Goal: Task Accomplishment & Management: Manage account settings

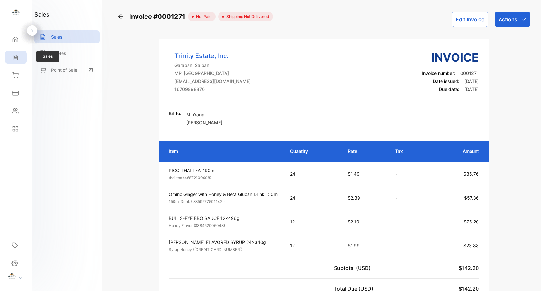
click at [17, 54] on div "Sales" at bounding box center [16, 57] width 22 height 13
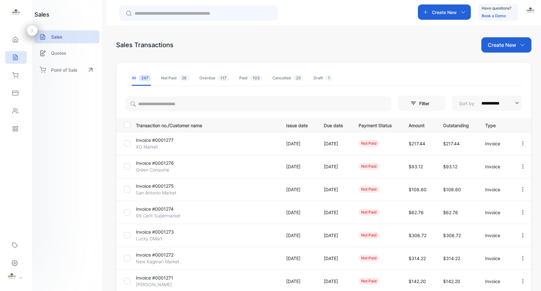
scroll to position [127, 0]
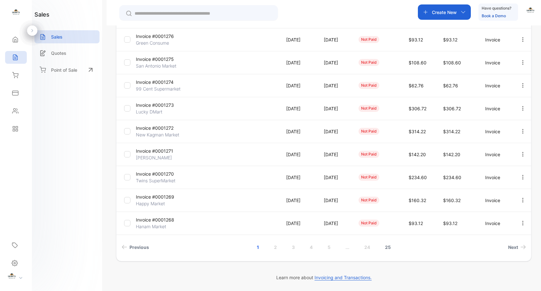
click at [388, 247] on link "25" at bounding box center [387, 247] width 21 height 12
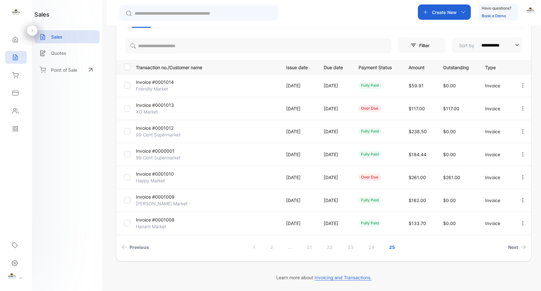
scroll to position [58, 0]
click at [371, 248] on link "24" at bounding box center [371, 247] width 21 height 12
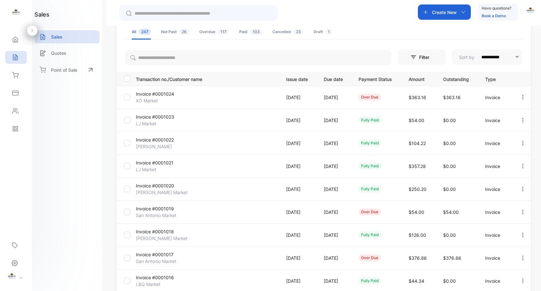
scroll to position [127, 0]
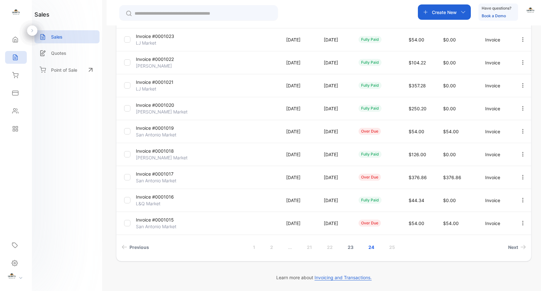
click at [349, 248] on link "23" at bounding box center [350, 247] width 21 height 12
click at [329, 247] on link "22" at bounding box center [329, 247] width 21 height 12
click at [319, 249] on link "21" at bounding box center [320, 247] width 20 height 12
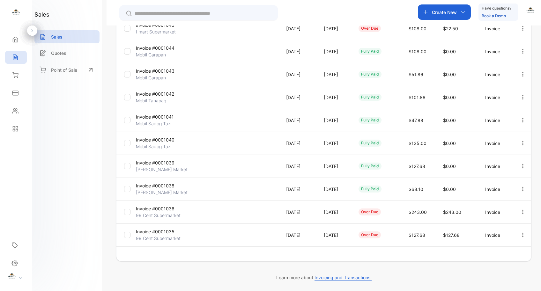
scroll to position [115, 0]
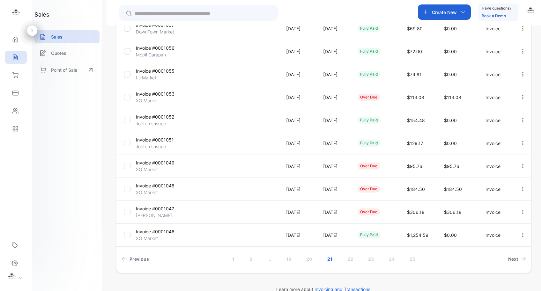
click at [167, 208] on p "Invoice #0001047" at bounding box center [160, 208] width 48 height 7
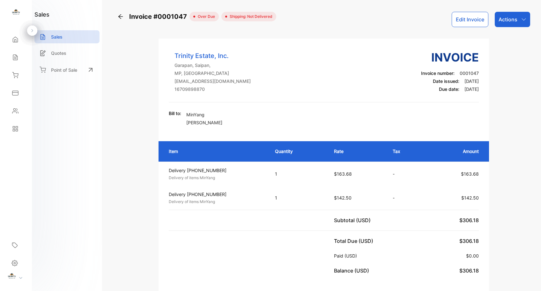
click at [118, 17] on icon at bounding box center [120, 16] width 6 height 6
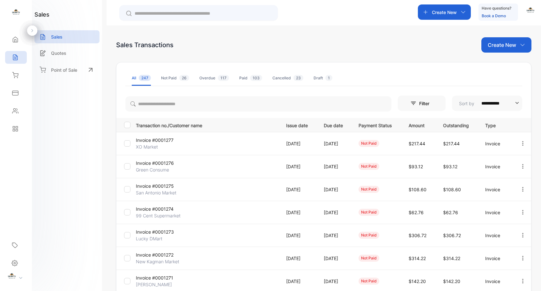
scroll to position [127, 0]
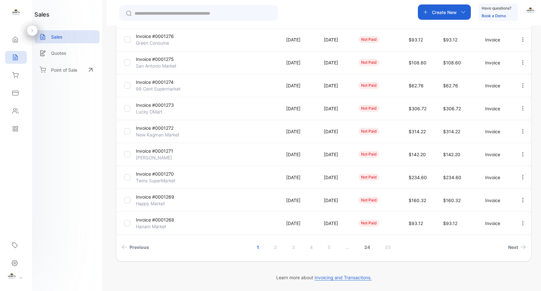
click at [365, 246] on link "24" at bounding box center [366, 247] width 21 height 12
click at [254, 249] on link "1" at bounding box center [254, 247] width 18 height 12
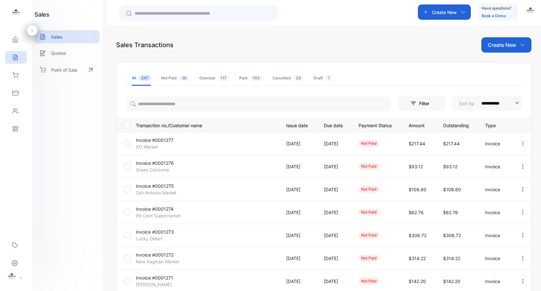
scroll to position [124, 0]
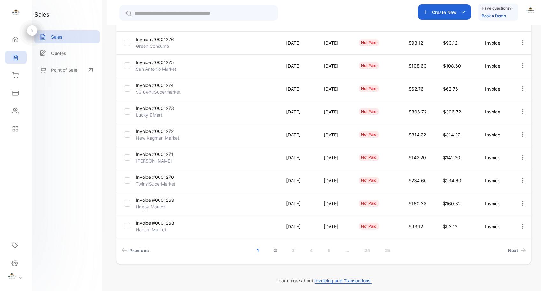
click at [275, 249] on link "2" at bounding box center [275, 251] width 18 height 12
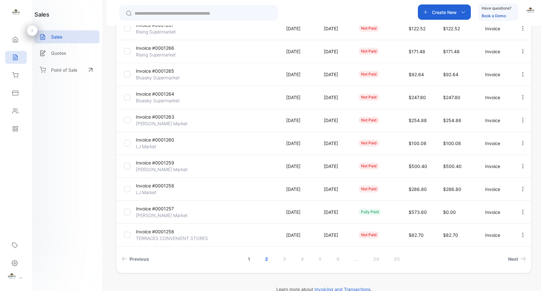
click at [246, 259] on link "1" at bounding box center [249, 259] width 18 height 12
click at [160, 164] on p "Invoice #0001271" at bounding box center [160, 162] width 48 height 7
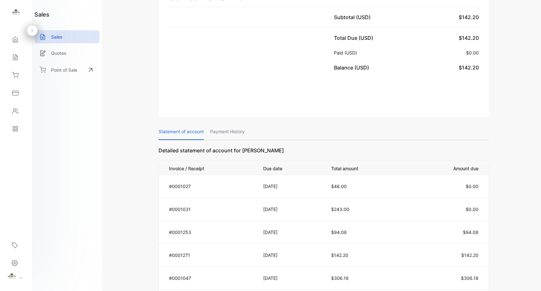
scroll to position [44, 0]
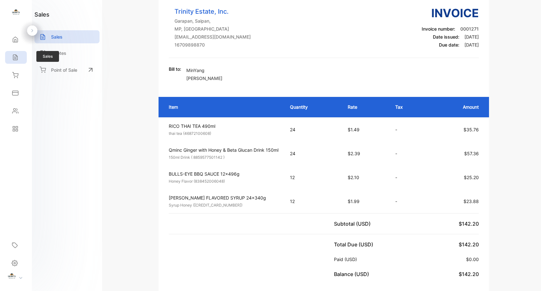
click at [18, 57] on icon at bounding box center [15, 57] width 6 height 6
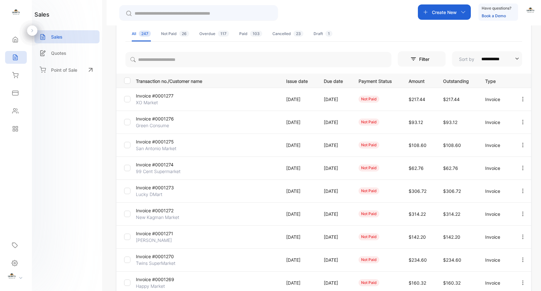
scroll to position [127, 0]
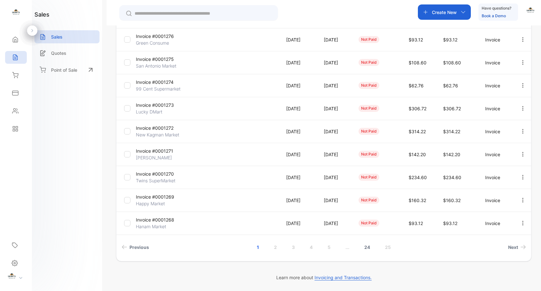
click at [368, 247] on link "24" at bounding box center [366, 247] width 21 height 12
click at [309, 246] on link "21" at bounding box center [309, 247] width 20 height 12
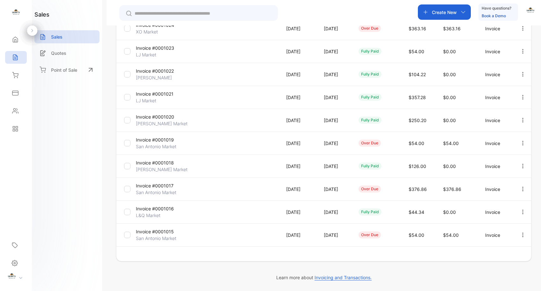
scroll to position [115, 0]
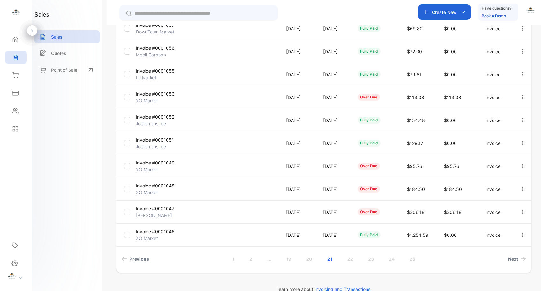
click at [165, 204] on td "Invoice #0001047 [PERSON_NAME]" at bounding box center [205, 212] width 145 height 23
click at [165, 207] on p "Invoice #0001047" at bounding box center [160, 208] width 48 height 7
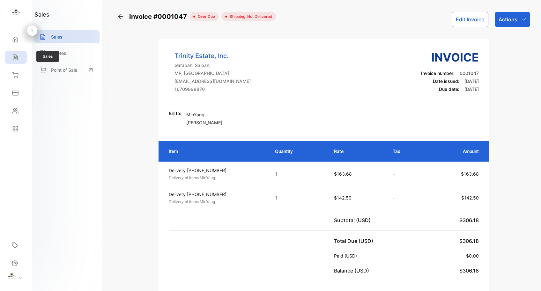
click at [16, 60] on icon at bounding box center [15, 57] width 6 height 6
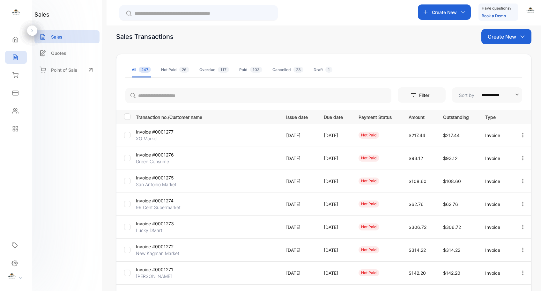
scroll to position [33, 0]
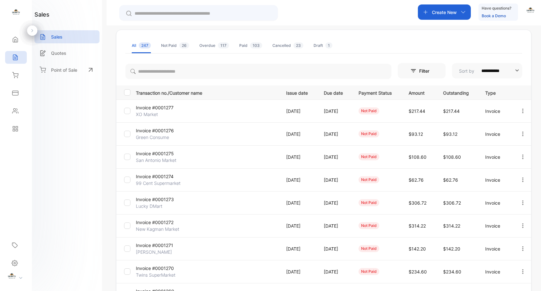
click at [165, 245] on p "Invoice #0001271" at bounding box center [160, 245] width 48 height 7
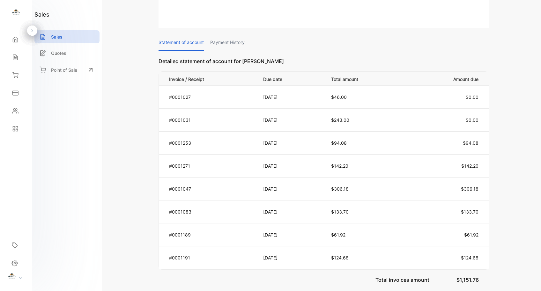
scroll to position [356, 0]
